Goal: Complete application form: Complete application form

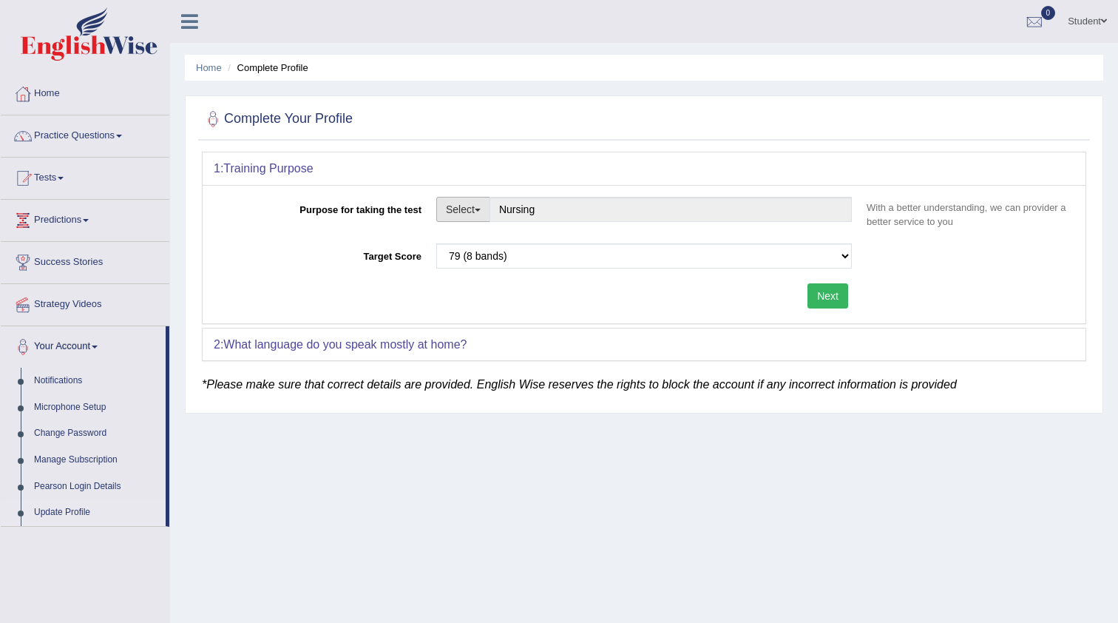
click at [485, 203] on button "Select" at bounding box center [463, 209] width 54 height 25
click at [484, 246] on link "Student Visa" at bounding box center [503, 240] width 132 height 19
type input "Student Visa"
click at [827, 301] on button "Next" at bounding box center [828, 295] width 41 height 25
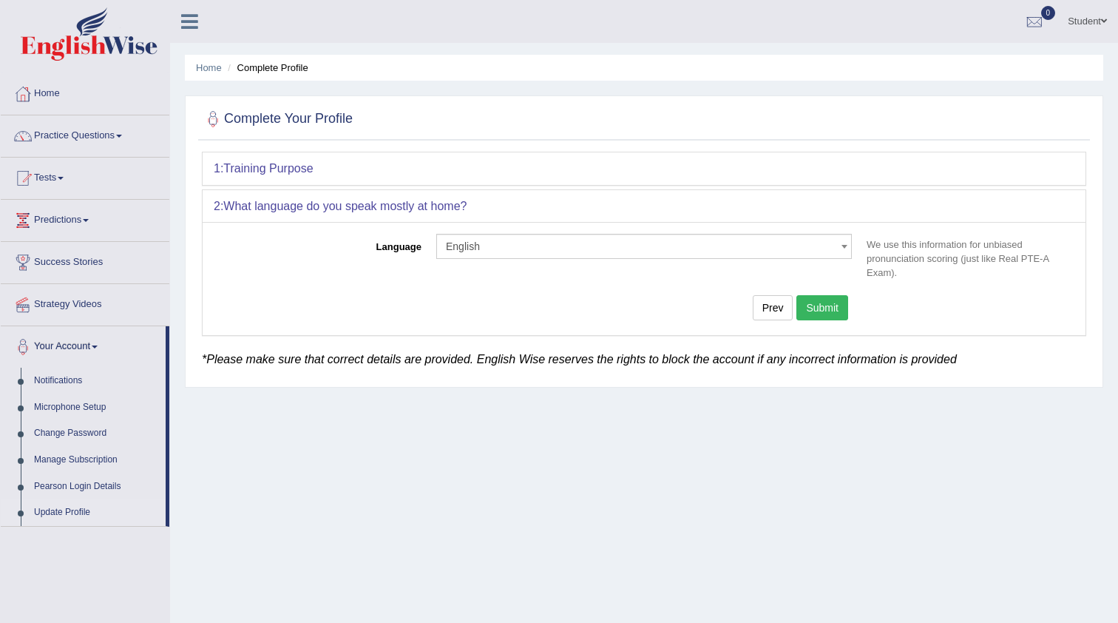
click at [802, 248] on span "English" at bounding box center [639, 246] width 387 height 15
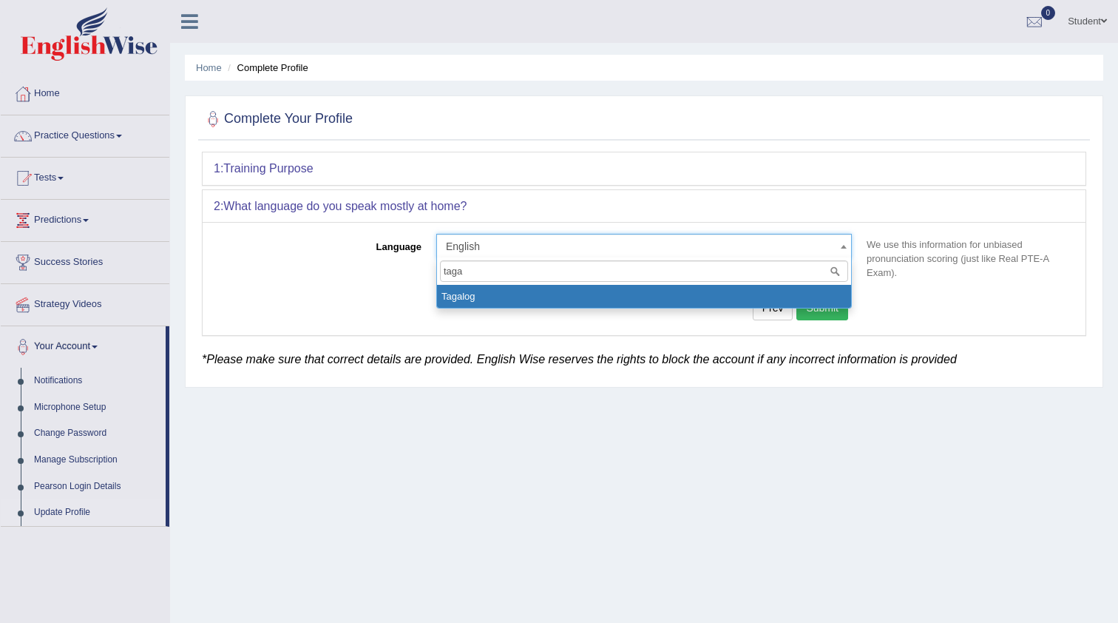
type input "taga"
select select "Tagalog"
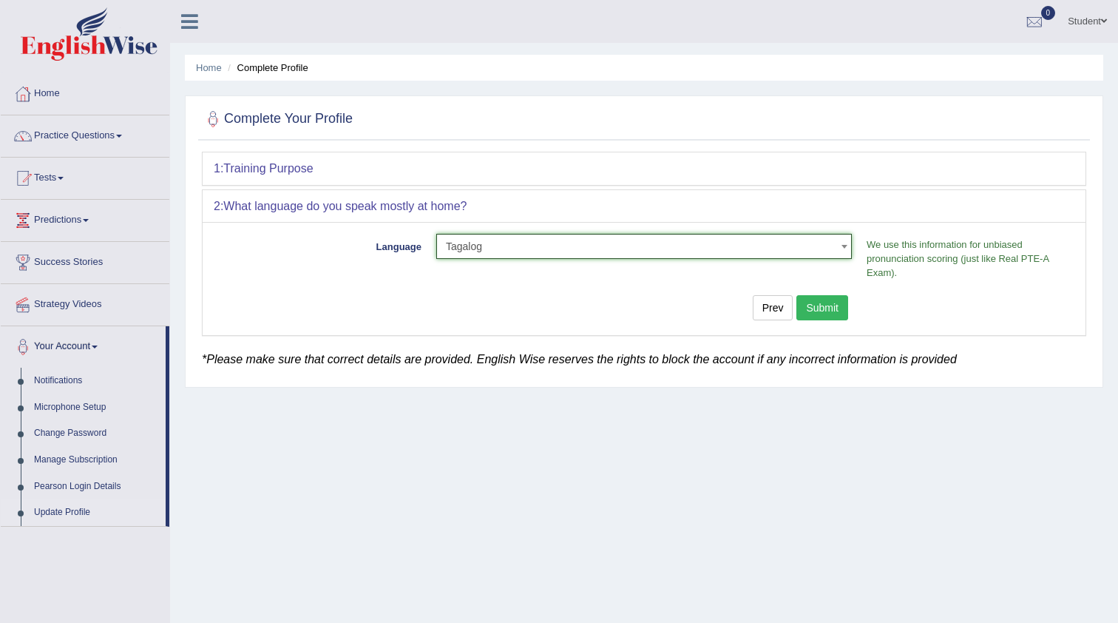
click at [819, 306] on button "Submit" at bounding box center [822, 307] width 52 height 25
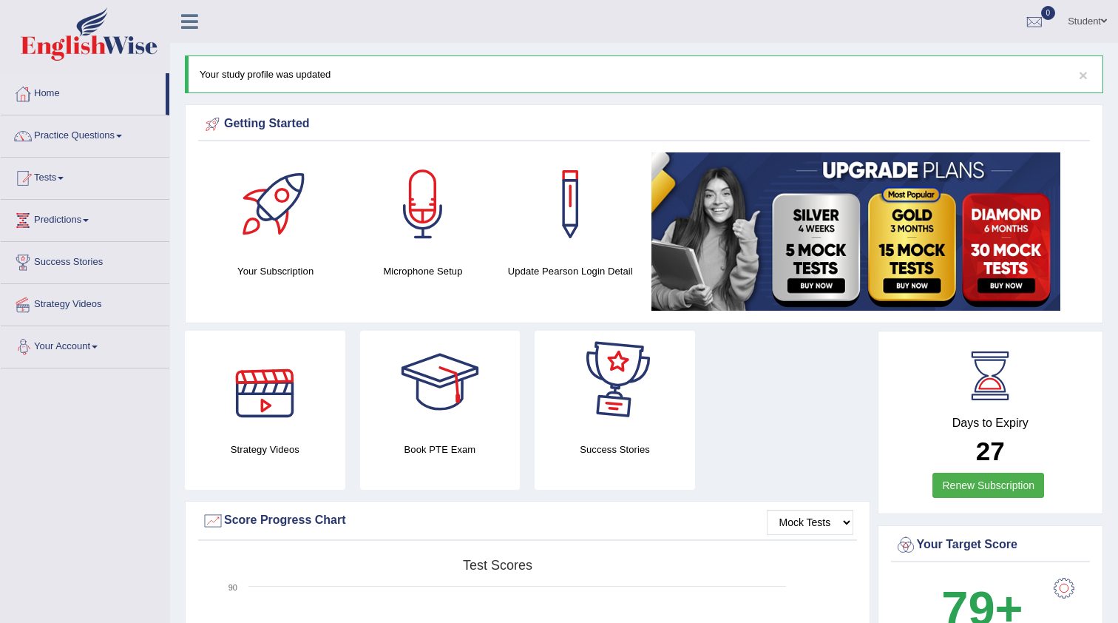
click at [108, 346] on link "Your Account" at bounding box center [85, 344] width 169 height 37
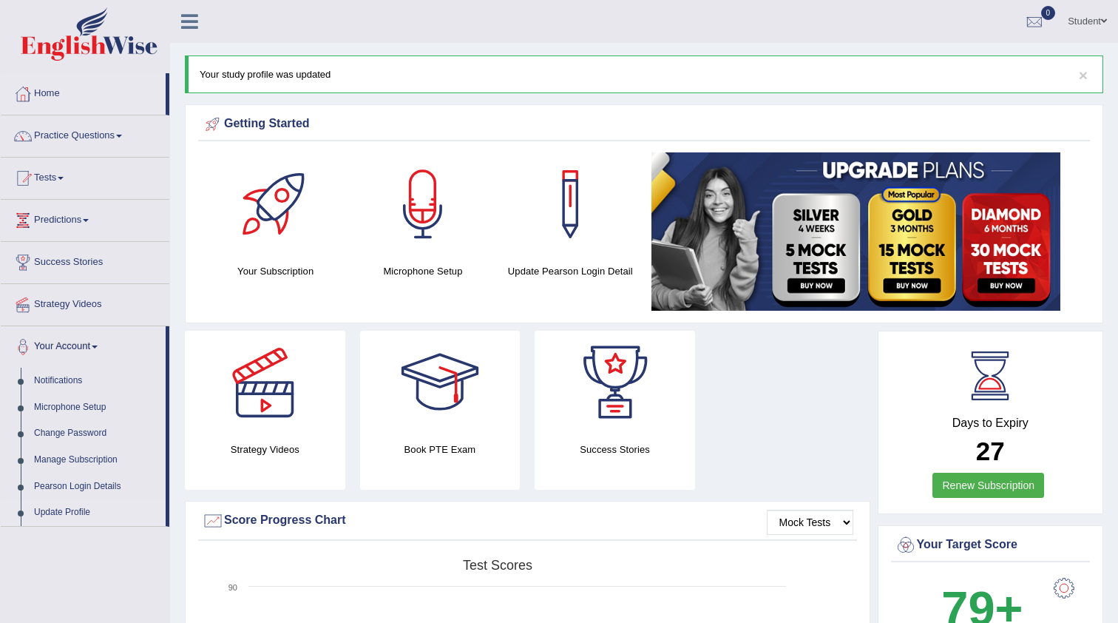
click at [55, 507] on link "Update Profile" at bounding box center [96, 512] width 138 height 27
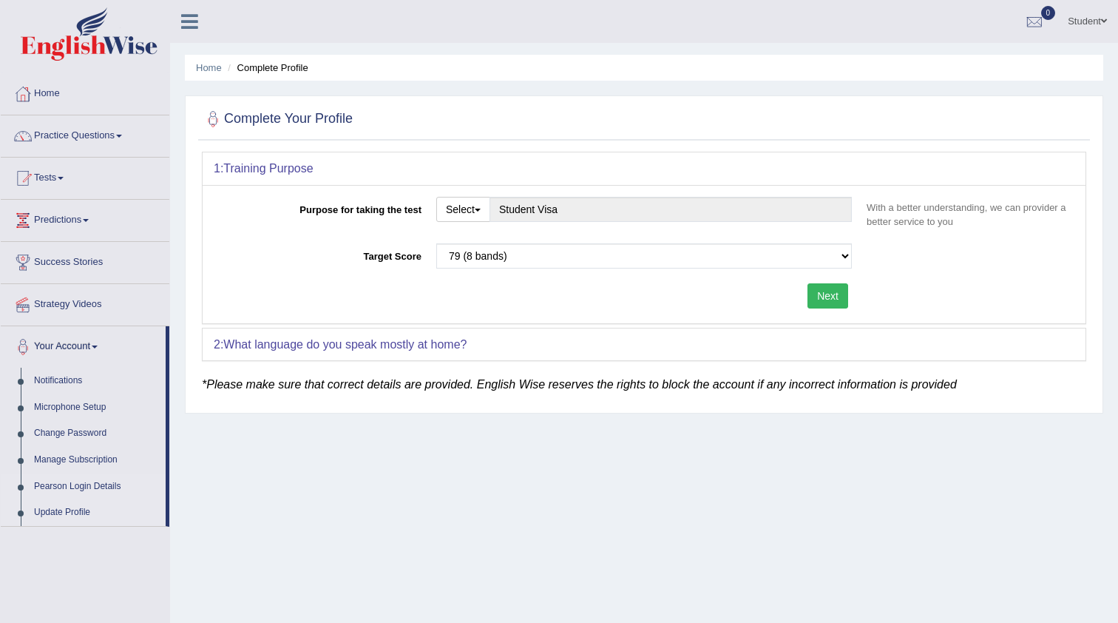
click at [91, 485] on link "Pearson Login Details" at bounding box center [96, 486] width 138 height 27
